Goal: Task Accomplishment & Management: Use online tool/utility

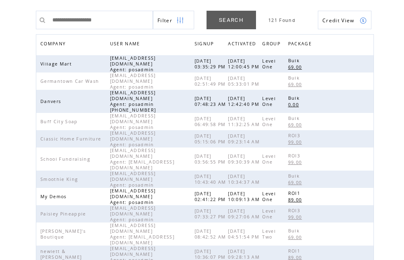
scroll to position [44, 0]
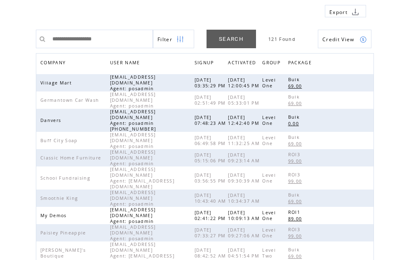
click at [61, 62] on span "COMPANY" at bounding box center [53, 64] width 27 height 12
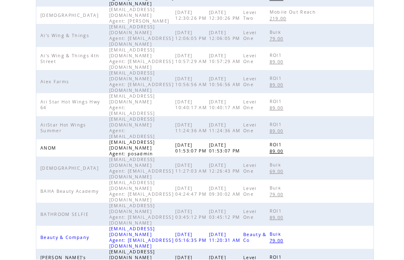
scroll to position [260, 0]
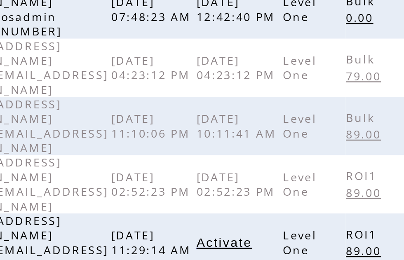
scroll to position [210, 0]
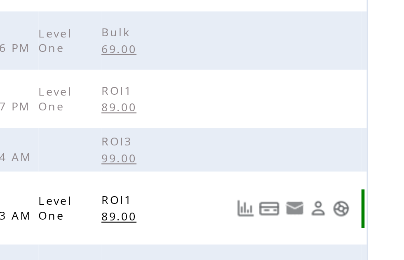
click at [360, 115] on link at bounding box center [363, 118] width 7 height 7
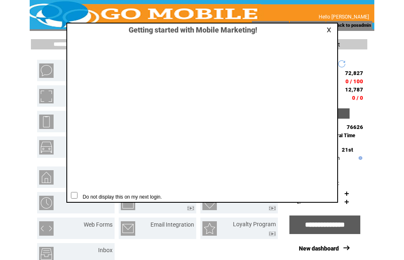
scroll to position [0, 0]
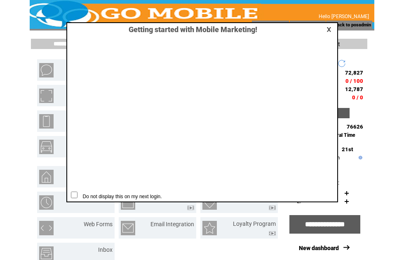
click at [332, 27] on link at bounding box center [329, 29] width 7 height 5
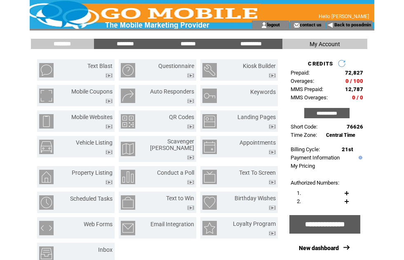
click at [192, 45] on input "*******" at bounding box center [188, 43] width 62 height 7
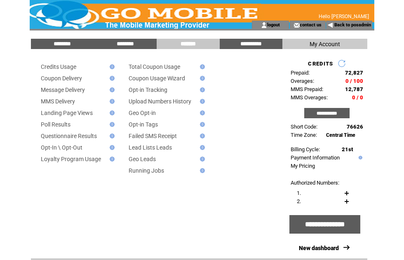
click at [83, 91] on link "Message Delivery" at bounding box center [63, 90] width 44 height 7
click at [401, 37] on html "**********" at bounding box center [202, 130] width 404 height 260
click at [352, 26] on link "Back to posadmin" at bounding box center [352, 24] width 37 height 5
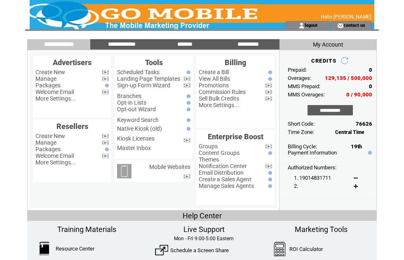
scroll to position [33, 25]
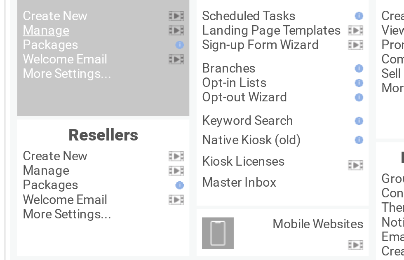
click at [35, 47] on link "Manage" at bounding box center [45, 46] width 21 height 7
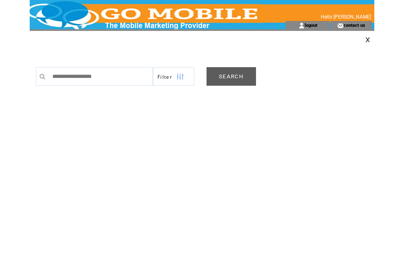
click at [231, 80] on link "SEARCH" at bounding box center [230, 76] width 49 height 19
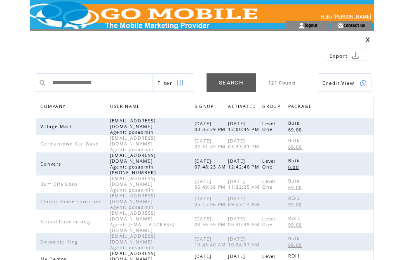
click at [64, 107] on span "COMPANY" at bounding box center [53, 107] width 27 height 12
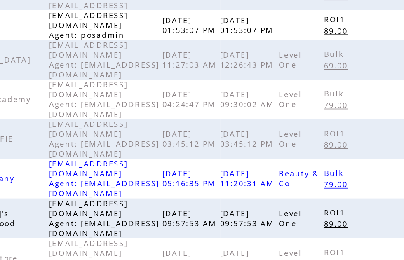
scroll to position [260, 0]
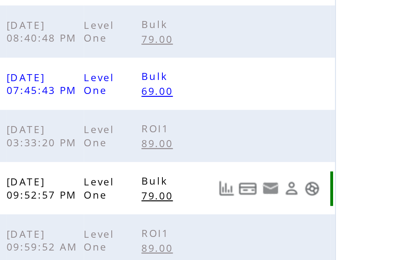
click at [360, 213] on link at bounding box center [363, 216] width 7 height 7
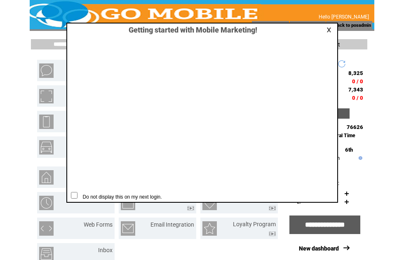
scroll to position [0, 0]
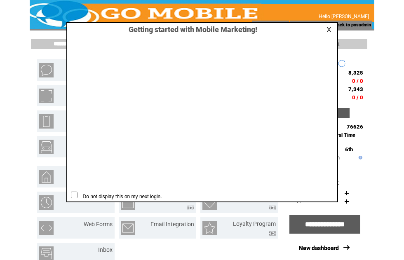
click at [331, 29] on link at bounding box center [329, 29] width 7 height 5
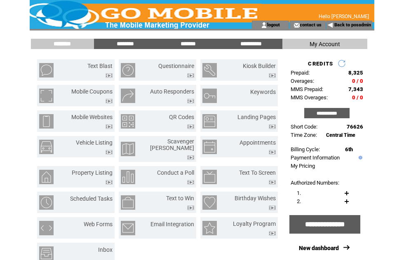
click at [194, 47] on input "*******" at bounding box center [188, 43] width 62 height 7
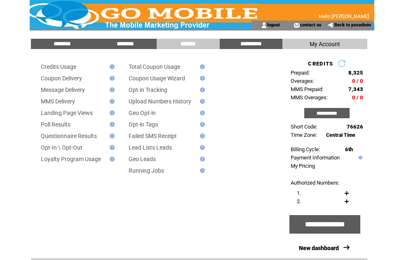
click at [90, 93] on td "Message Delivery" at bounding box center [71, 90] width 73 height 7
click at [74, 103] on link "MMS Delivery" at bounding box center [58, 101] width 34 height 7
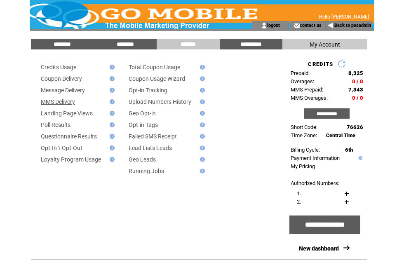
click at [84, 93] on link "Message Delivery" at bounding box center [63, 90] width 44 height 7
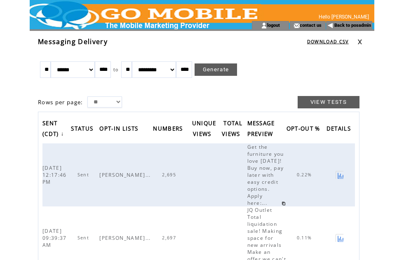
click at [334, 208] on td at bounding box center [340, 237] width 28 height 63
click at [162, 178] on span "2,695" at bounding box center [170, 175] width 16 height 6
